Goal: Information Seeking & Learning: Learn about a topic

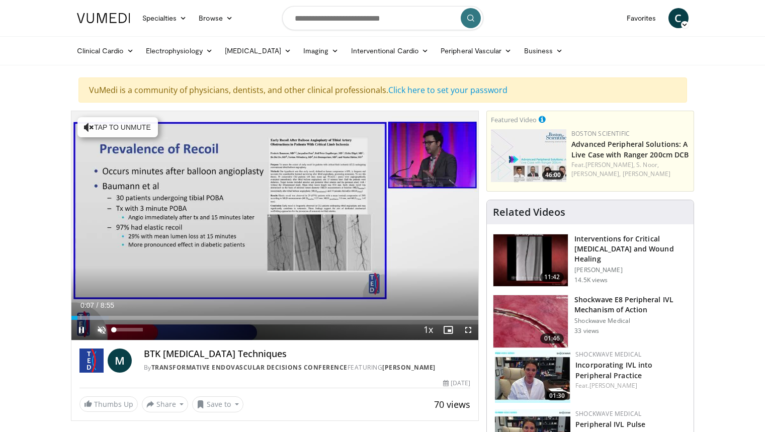
click at [105, 331] on span "Video Player" at bounding box center [102, 330] width 20 height 20
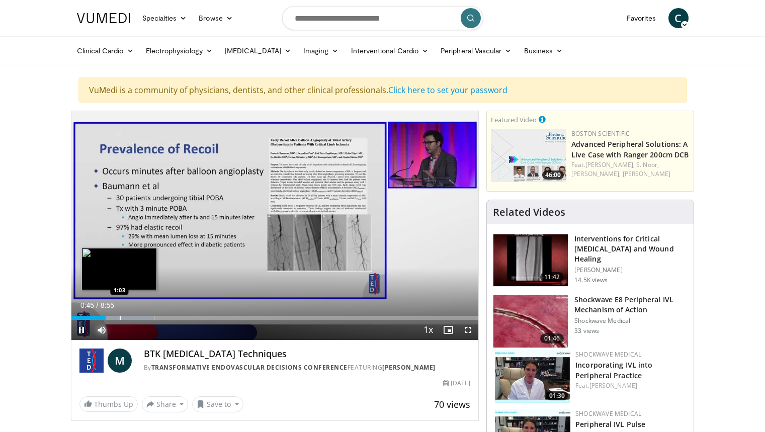
click at [120, 311] on div "Loaded : 20.38% 0:45 1:03" at bounding box center [275, 316] width 408 height 10
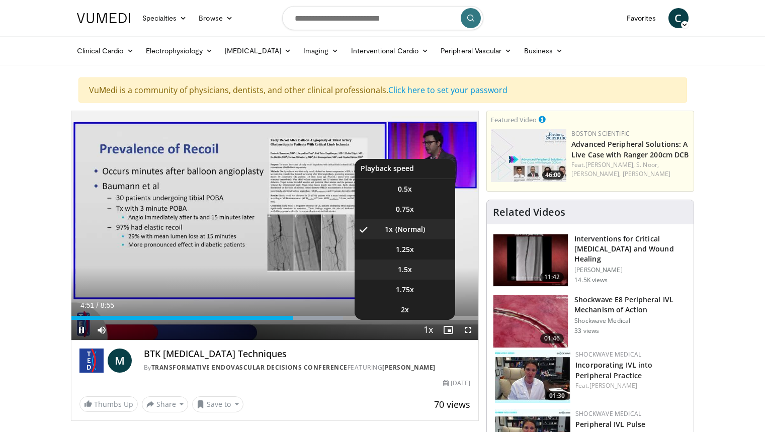
click at [412, 273] on span "1.5x" at bounding box center [405, 270] width 14 height 10
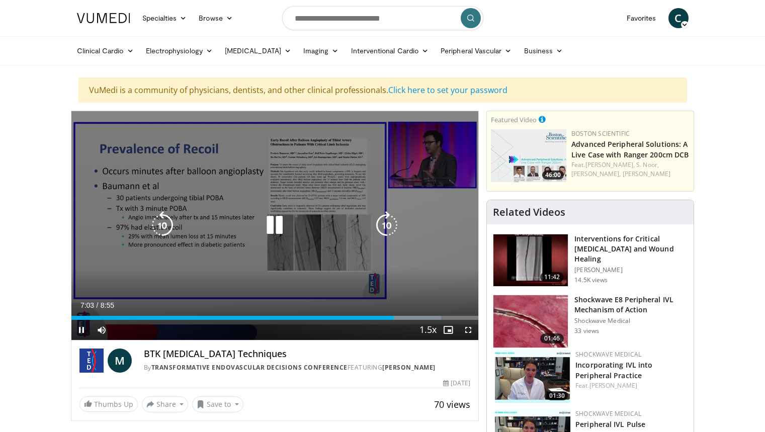
click at [271, 232] on icon "Video Player" at bounding box center [275, 225] width 28 height 28
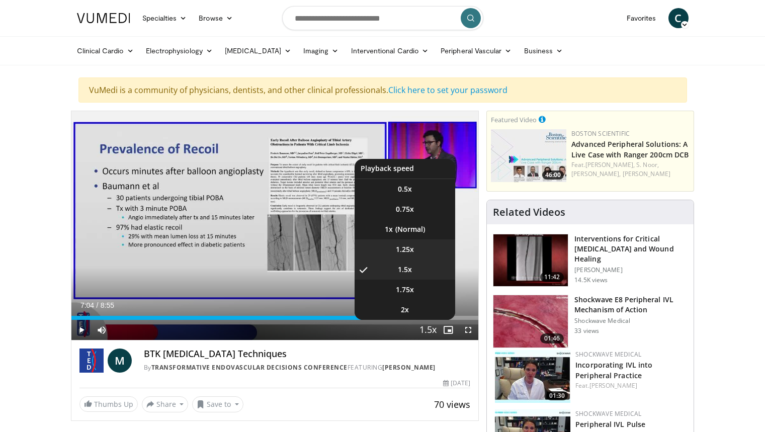
click at [409, 243] on li "1.25x" at bounding box center [405, 250] width 101 height 20
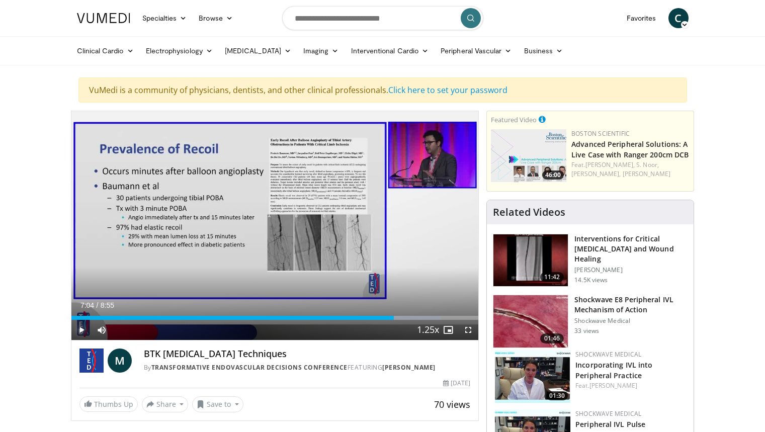
click at [82, 331] on span "Video Player" at bounding box center [81, 330] width 20 height 20
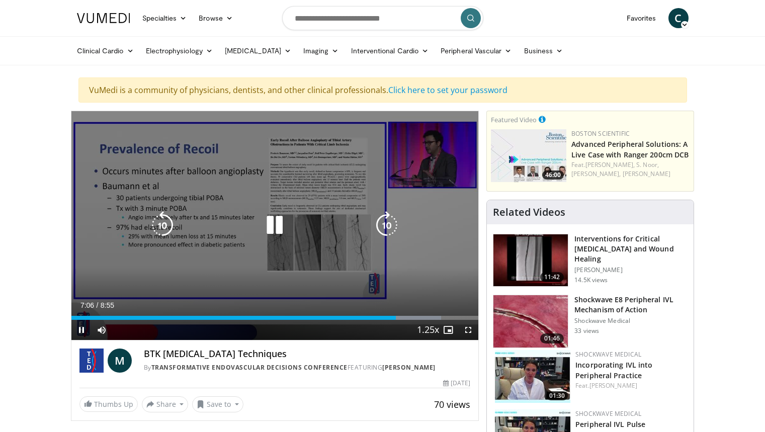
click at [421, 266] on div "10 seconds Tap to unmute" at bounding box center [275, 225] width 408 height 229
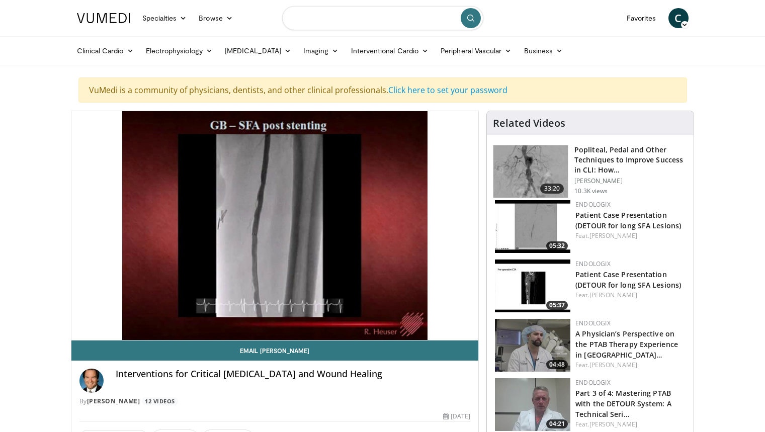
click at [349, 23] on input "Search topics, interventions" at bounding box center [382, 18] width 201 height 24
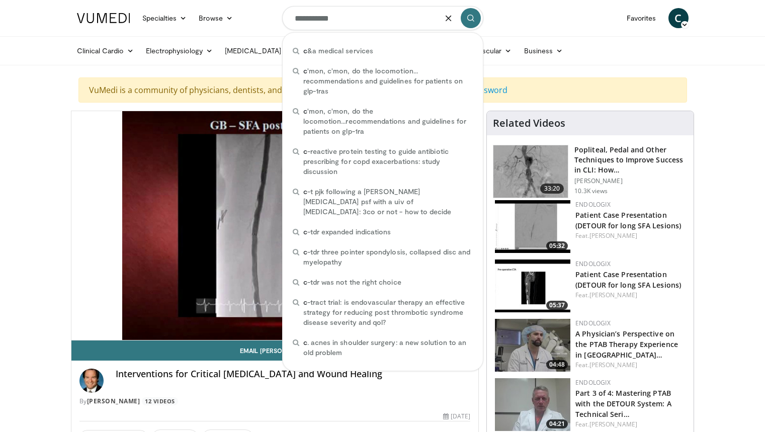
type input "**********"
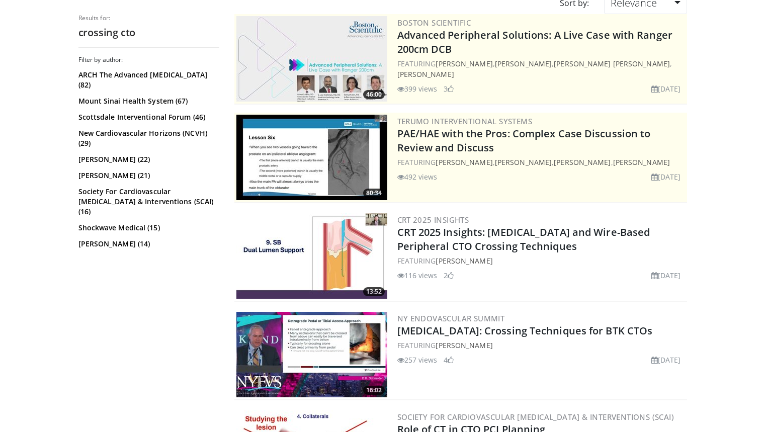
scroll to position [134, 0]
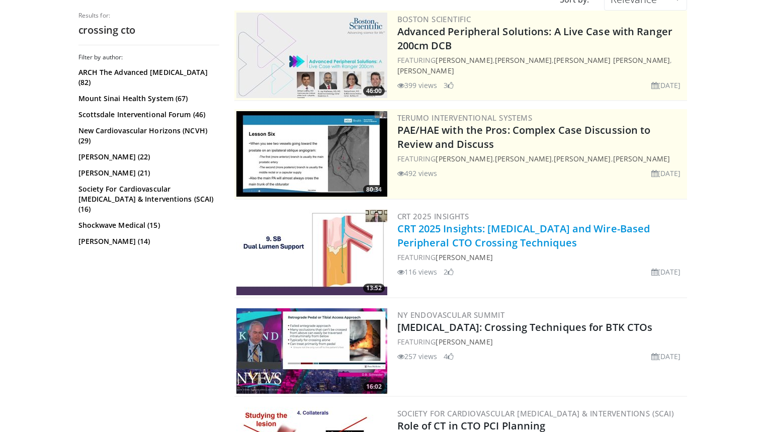
click at [481, 235] on link "CRT 2025 Insights: Catheter and Wire-Based Peripheral CTO Crossing Techniques" at bounding box center [524, 236] width 253 height 28
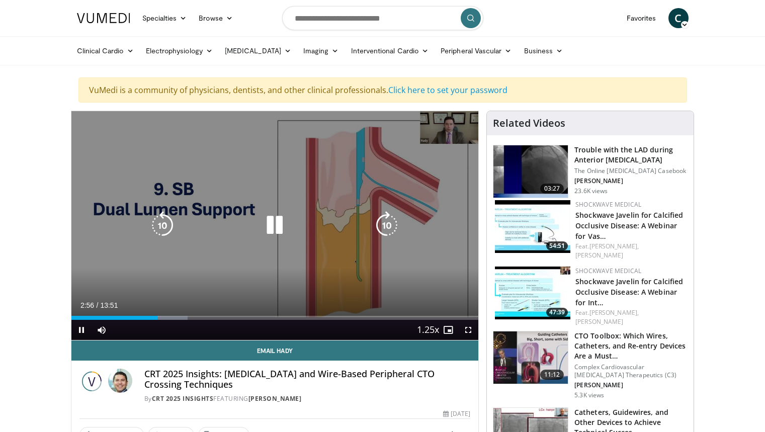
click at [274, 234] on icon "Video Player" at bounding box center [275, 225] width 28 height 28
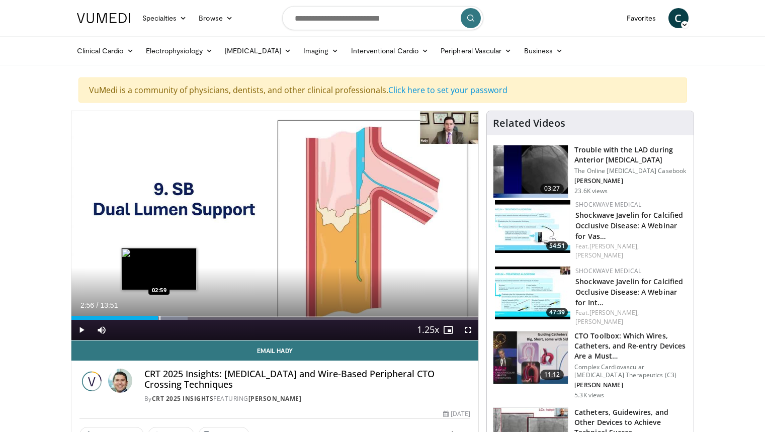
click at [160, 318] on div "Progress Bar" at bounding box center [160, 318] width 1 height 4
click at [80, 330] on span "Video Player" at bounding box center [81, 330] width 20 height 20
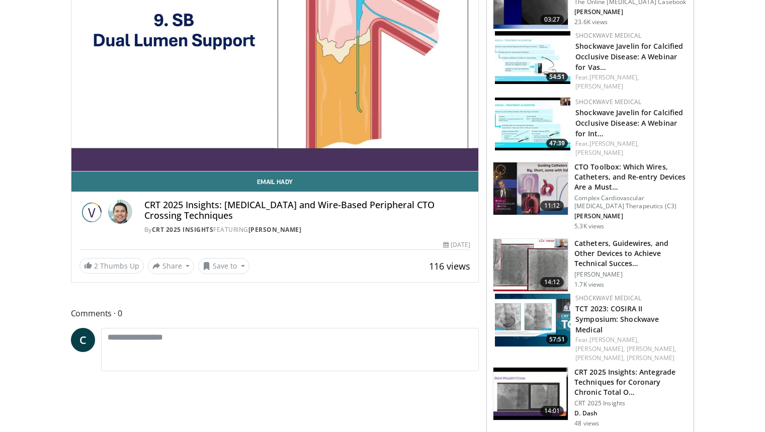
scroll to position [175, 0]
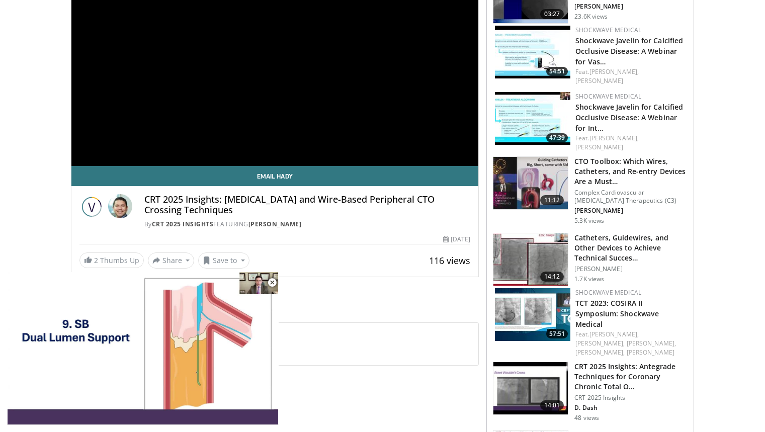
click at [552, 171] on img at bounding box center [531, 183] width 74 height 52
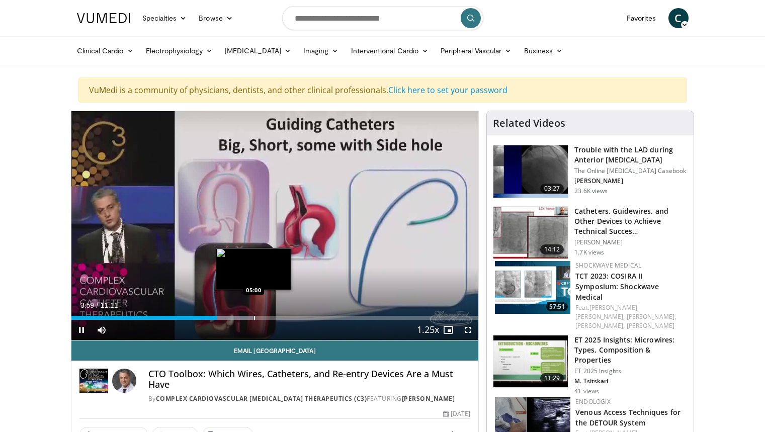
click at [254, 315] on div "Loaded : 44.68% 03:59 05:00" at bounding box center [275, 316] width 408 height 10
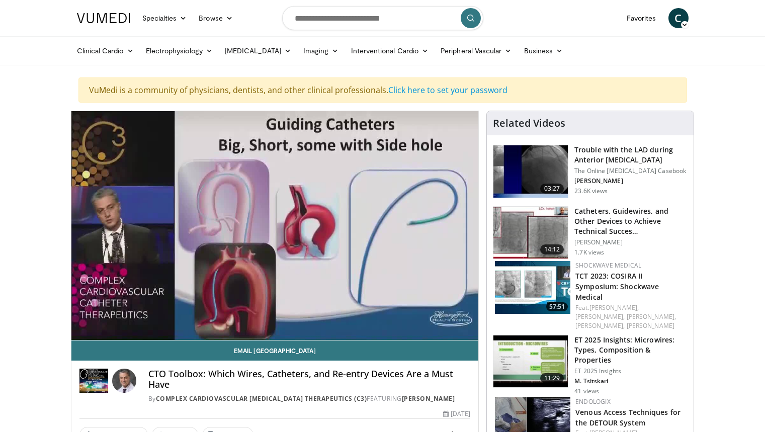
click at [547, 230] on img at bounding box center [531, 233] width 74 height 52
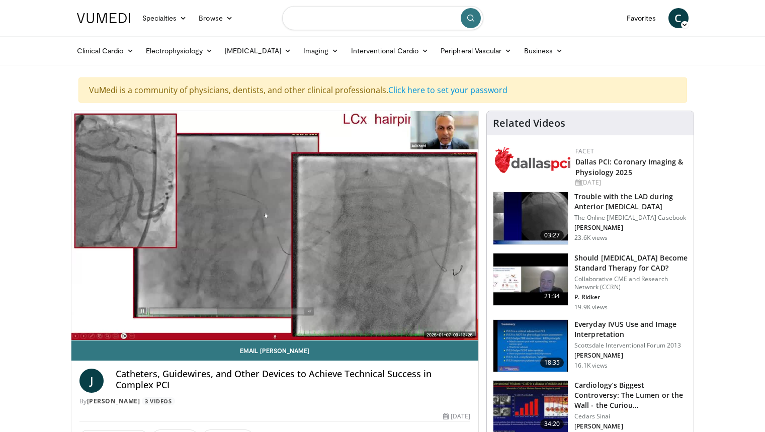
click at [339, 15] on input "Search topics, interventions" at bounding box center [382, 18] width 201 height 24
type input "**********"
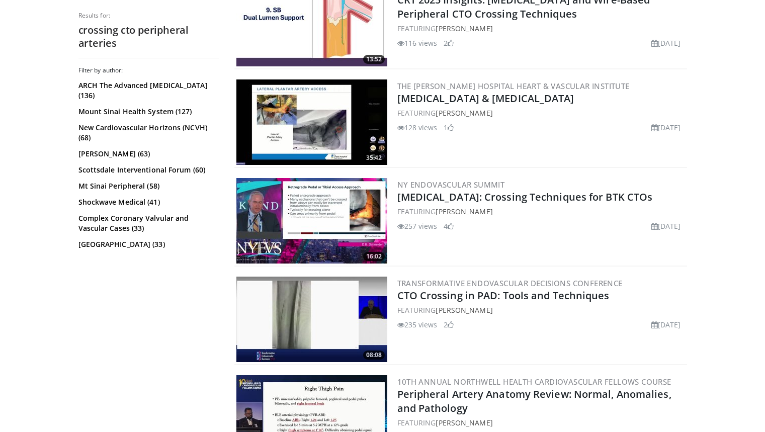
scroll to position [454, 0]
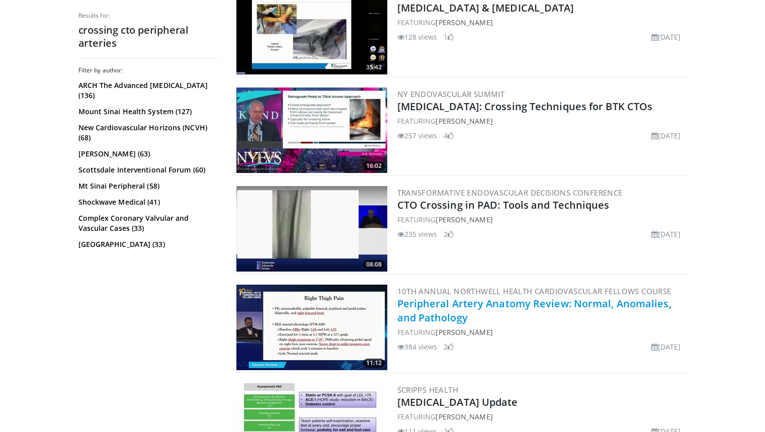
click at [503, 306] on link "Peripheral Artery Anatomy Review: Normal, Anomalies, and Pathology" at bounding box center [535, 311] width 274 height 28
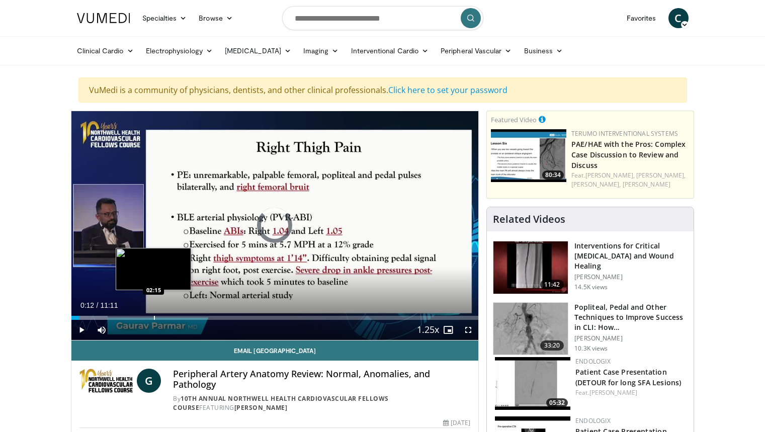
click at [154, 318] on div "Progress Bar" at bounding box center [154, 318] width 1 height 4
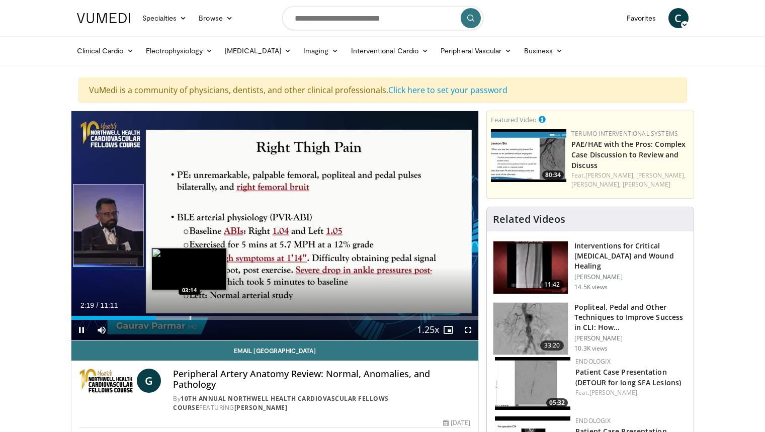
click at [189, 315] on div "Loaded : 29.75% 02:19 03:14" at bounding box center [275, 316] width 408 height 10
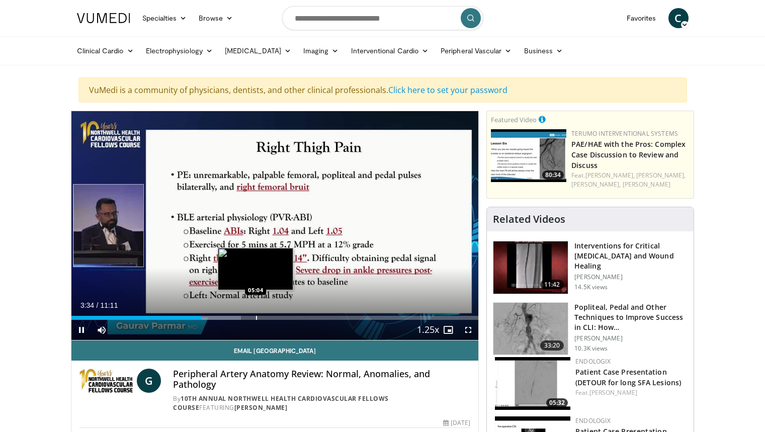
click at [256, 317] on div "Progress Bar" at bounding box center [256, 318] width 1 height 4
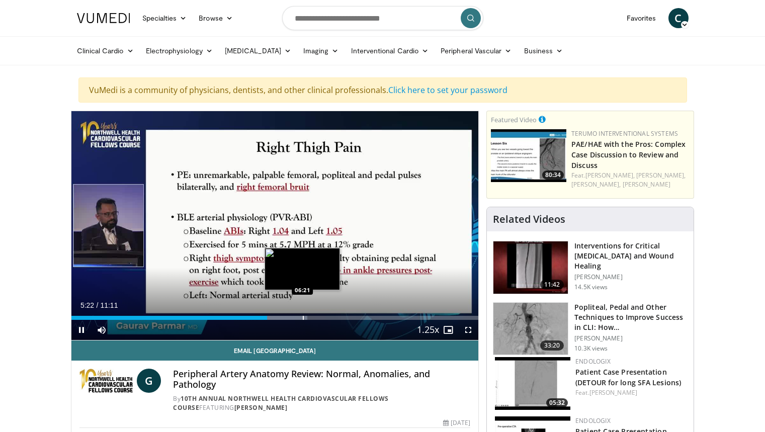
click at [303, 316] on div "Progress Bar" at bounding box center [303, 318] width 1 height 4
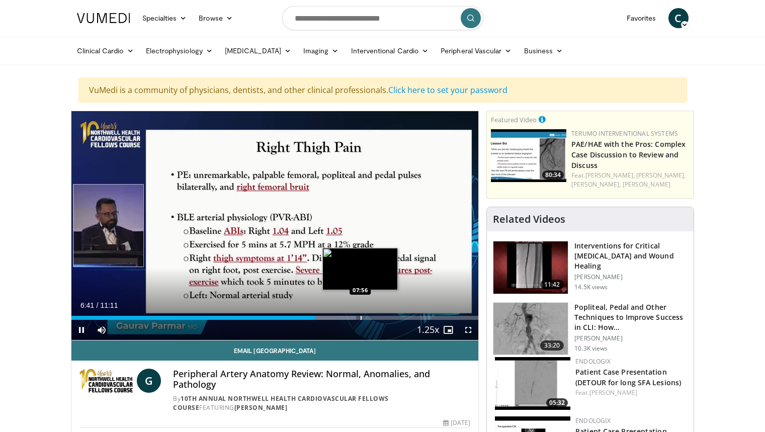
click at [360, 314] on div "Loaded : 69.93% 06:41 07:56" at bounding box center [275, 316] width 408 height 10
click at [378, 315] on div "Loaded : 80.34% 07:58 08:24" at bounding box center [275, 316] width 408 height 10
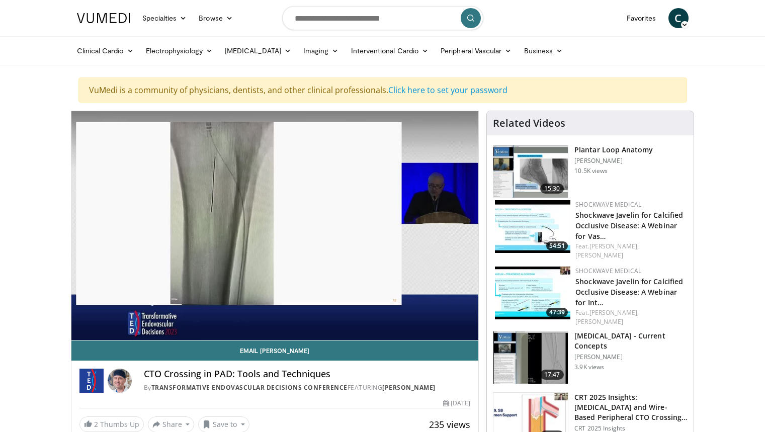
click at [531, 219] on img at bounding box center [532, 226] width 75 height 53
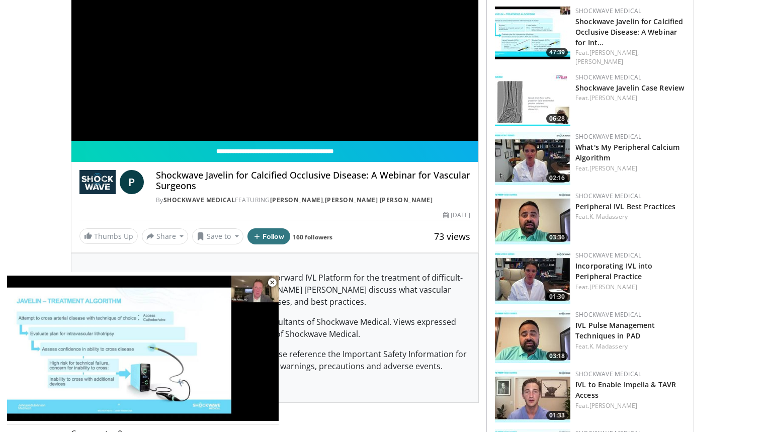
scroll to position [170, 0]
